Goal: Find specific page/section

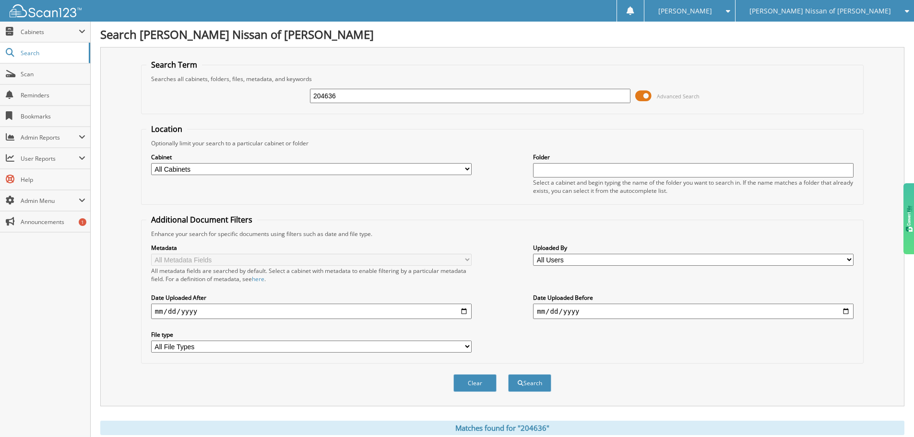
click at [351, 98] on input "204636" at bounding box center [470, 96] width 320 height 14
type input "219479"
click at [508, 374] on button "Search" at bounding box center [529, 383] width 43 height 18
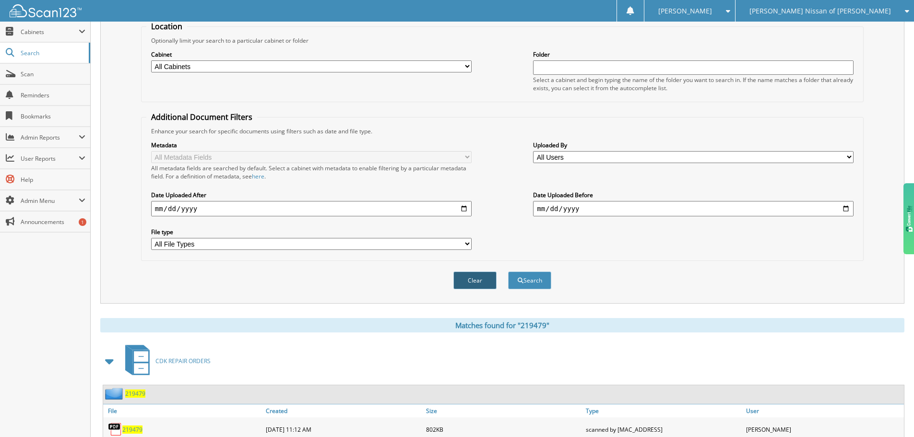
scroll to position [137, 0]
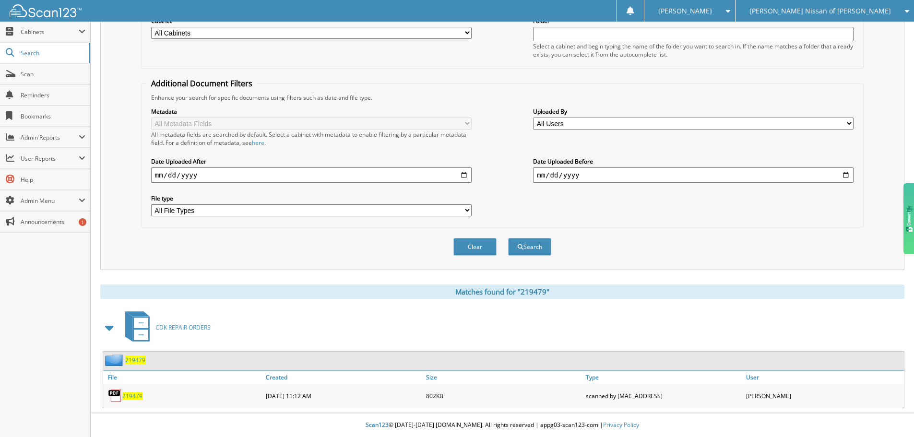
click at [134, 395] on span "219479" at bounding box center [132, 396] width 20 height 8
